Goal: Information Seeking & Learning: Learn about a topic

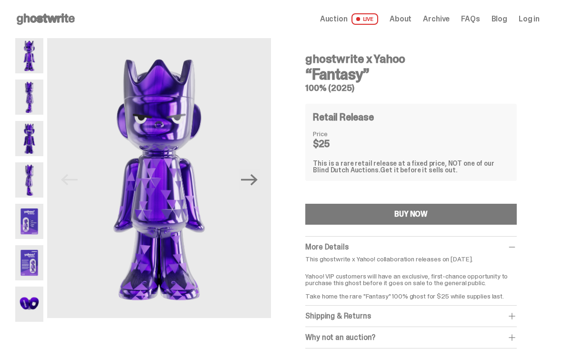
click at [33, 93] on img at bounding box center [29, 96] width 28 height 35
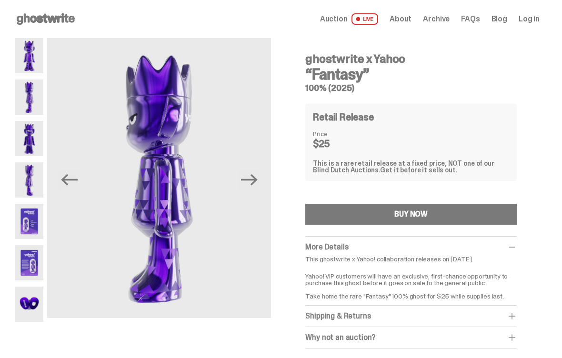
click at [30, 143] on img at bounding box center [29, 138] width 28 height 35
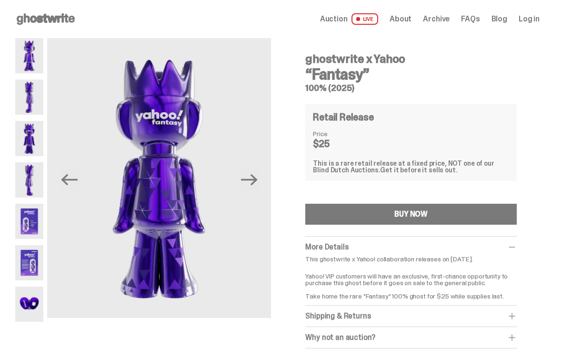
click at [30, 176] on img at bounding box center [29, 179] width 28 height 35
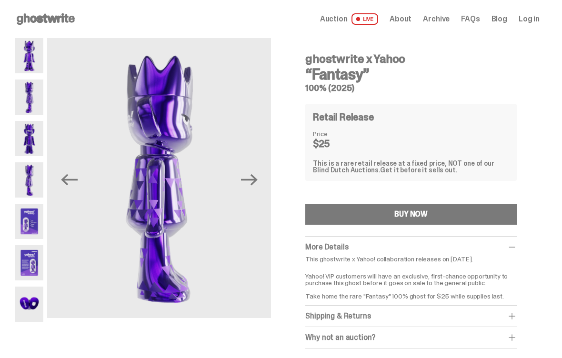
click at [19, 227] on img at bounding box center [29, 221] width 28 height 35
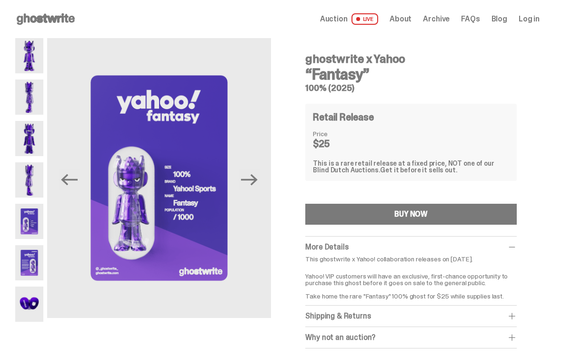
click at [32, 257] on img at bounding box center [29, 262] width 28 height 35
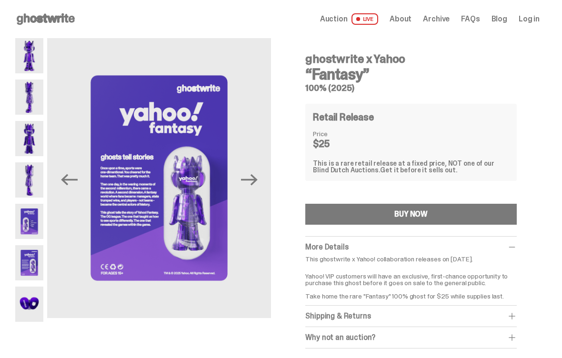
click at [27, 314] on img at bounding box center [29, 304] width 28 height 35
